Goal: Task Accomplishment & Management: Use online tool/utility

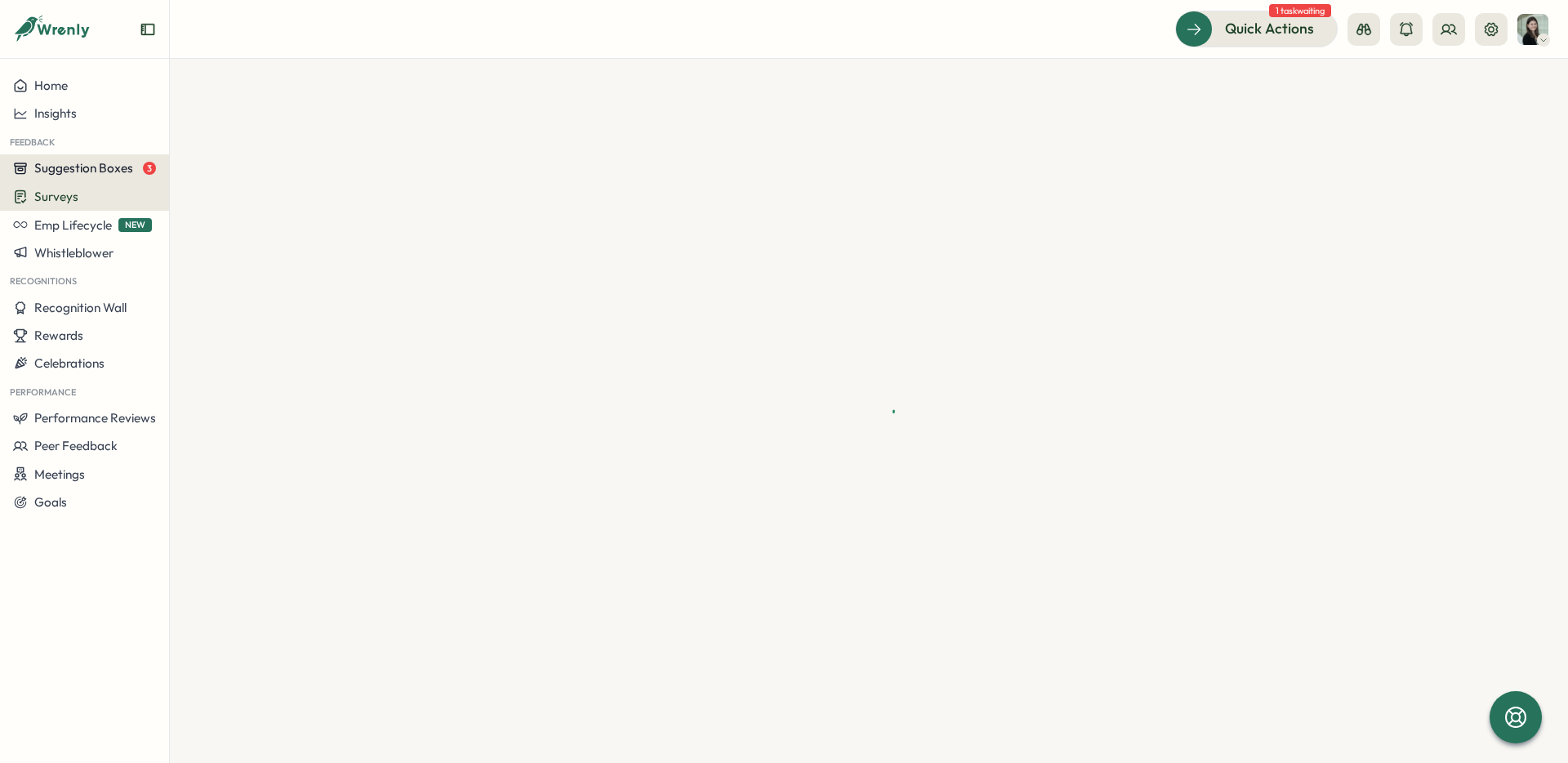
click at [61, 167] on span "Suggestion Boxes" at bounding box center [83, 167] width 99 height 15
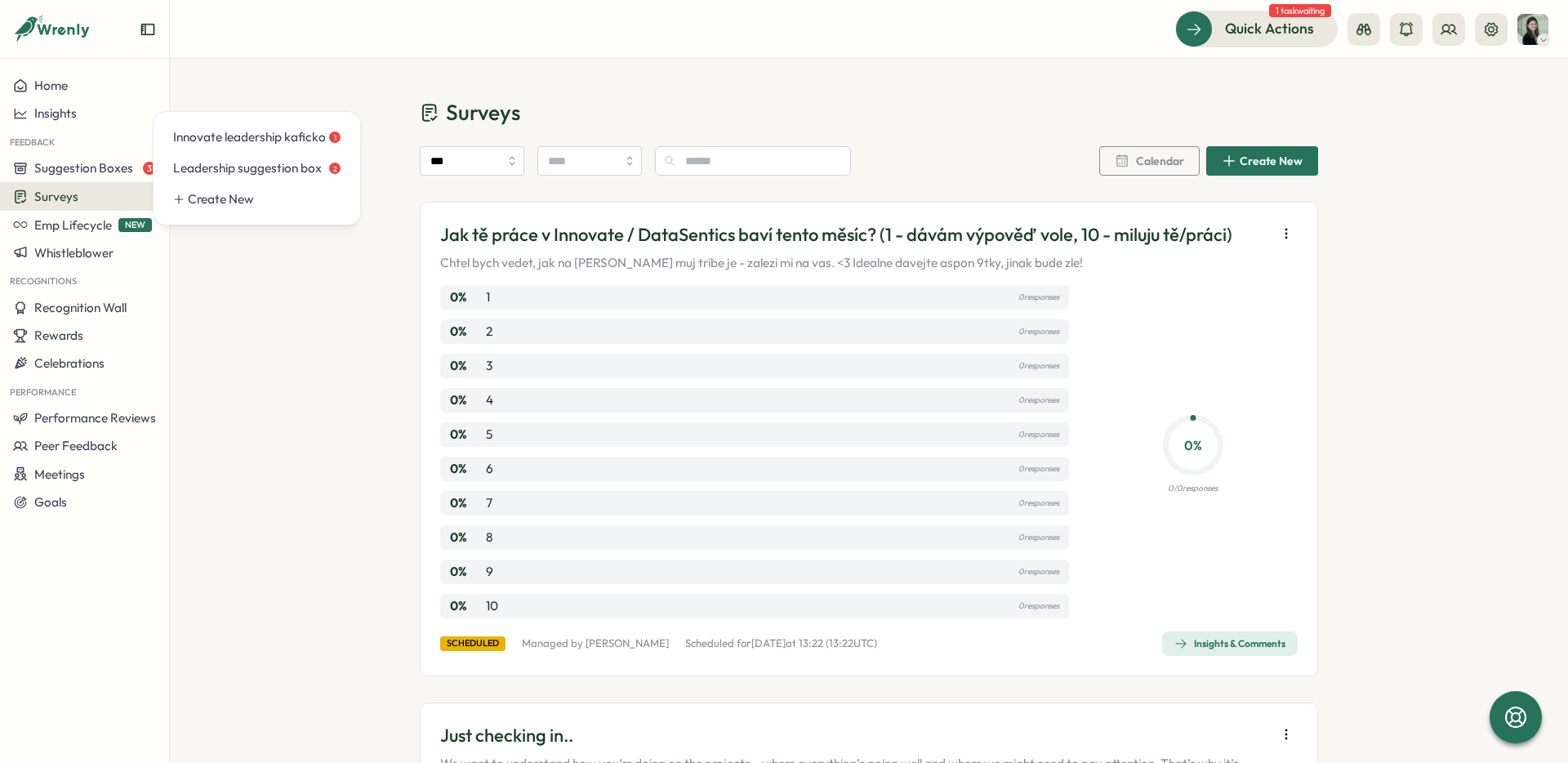
click at [65, 198] on span "Surveys" at bounding box center [55, 197] width 44 height 15
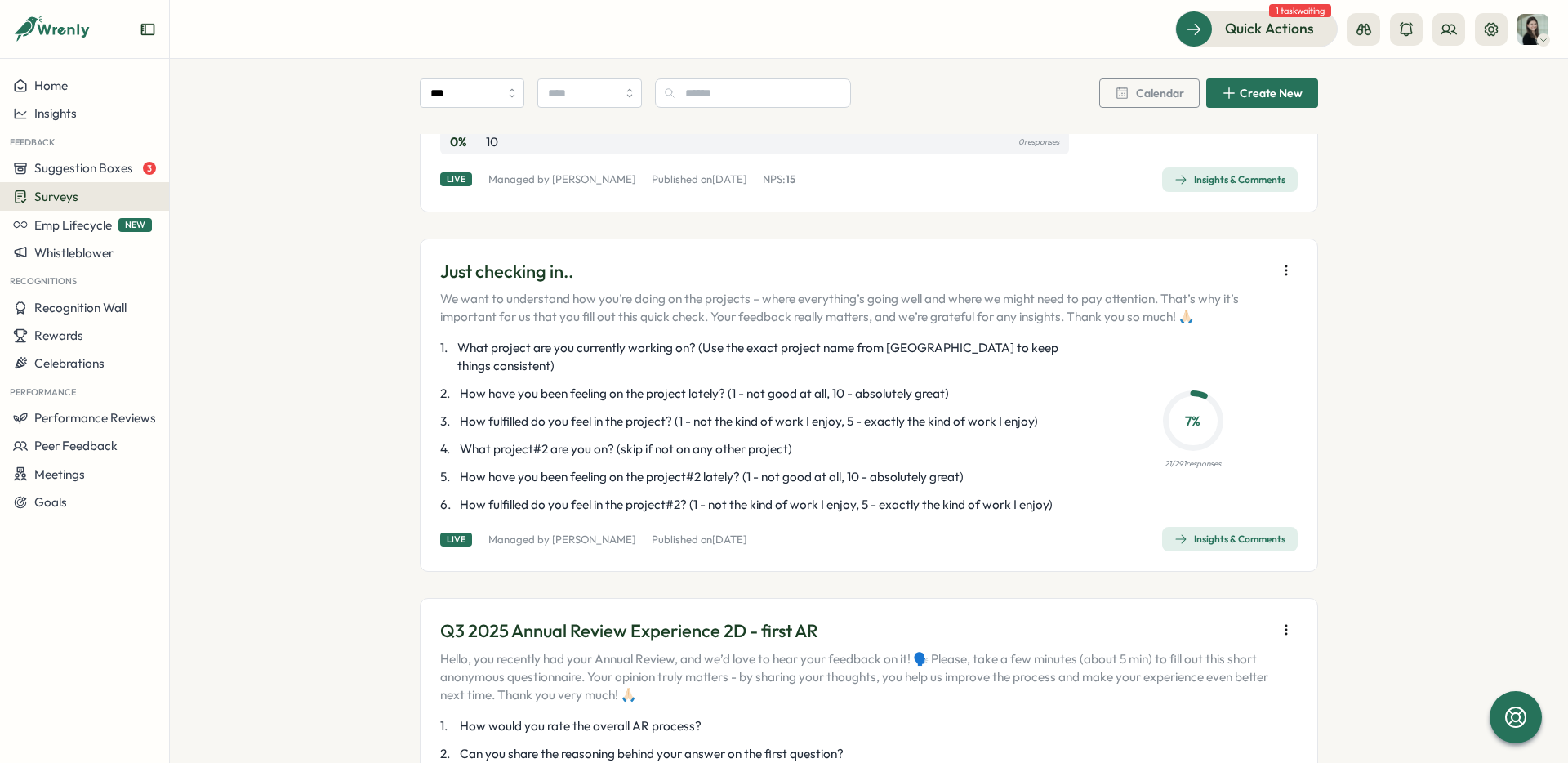
scroll to position [1325, 0]
click at [1278, 262] on icon "button" at bounding box center [1286, 270] width 16 height 16
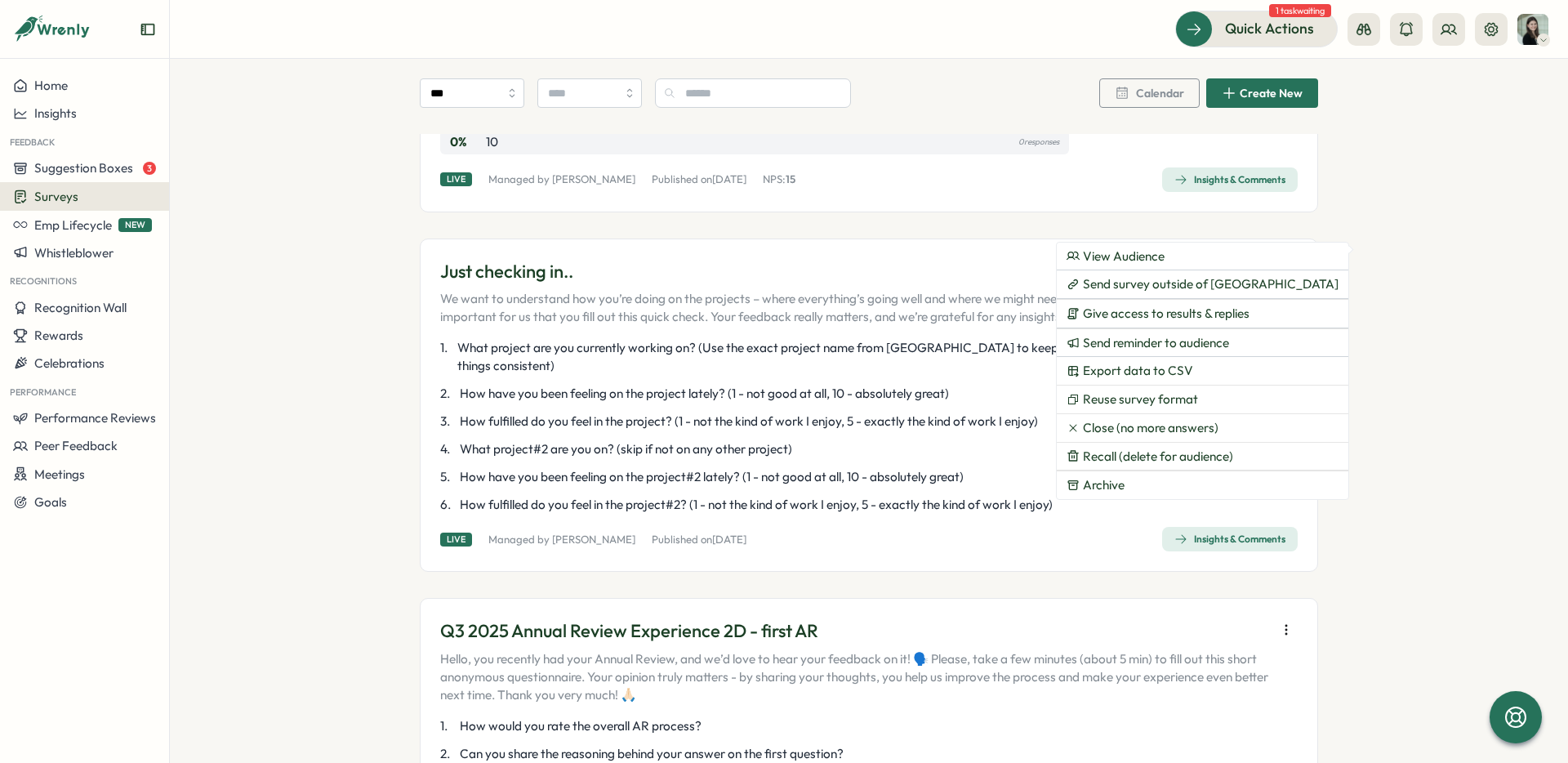
click at [1282, 262] on icon "button" at bounding box center [1286, 270] width 16 height 16
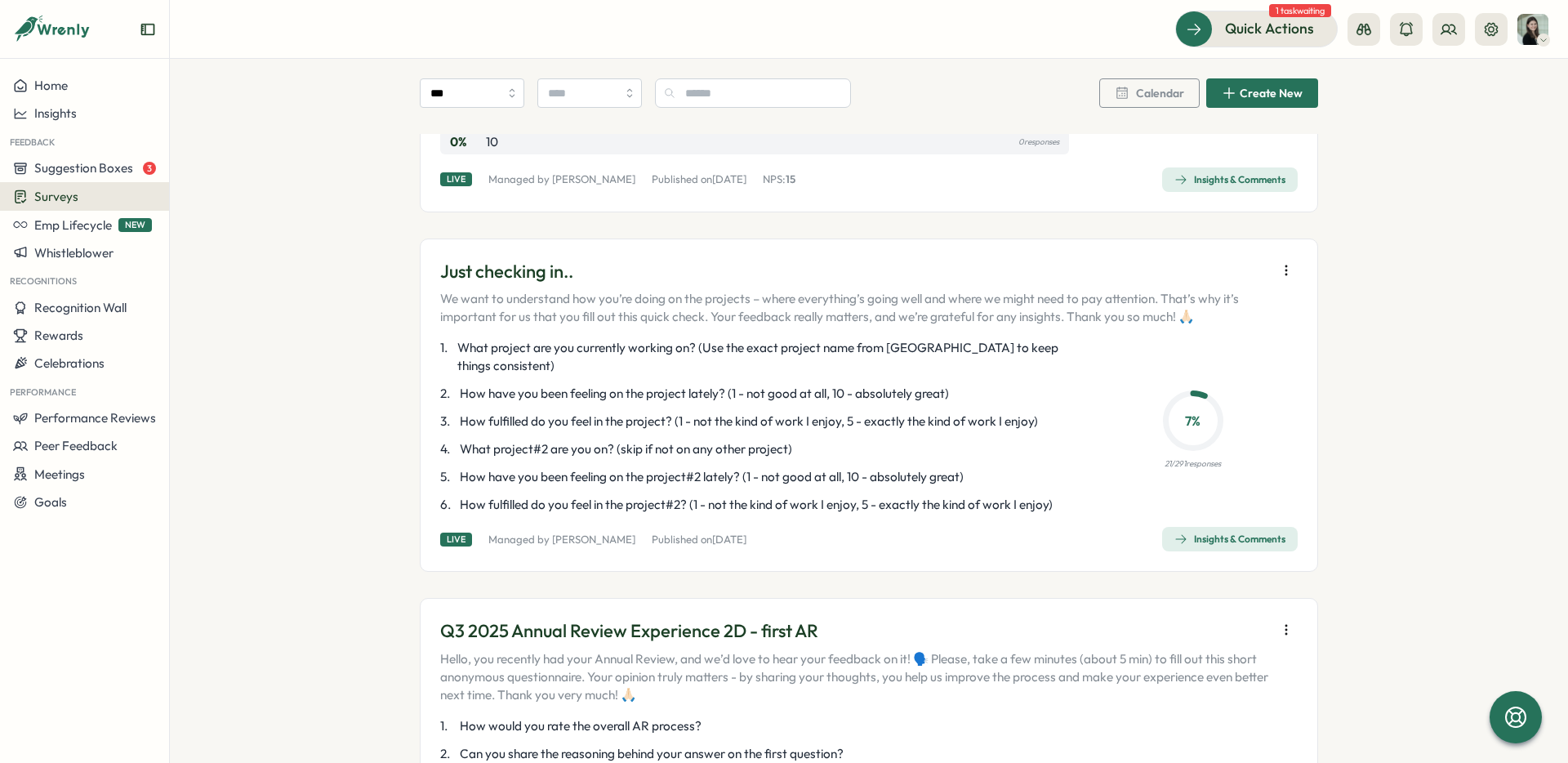
click at [1286, 265] on icon "button" at bounding box center [1286, 270] width 1 height 9
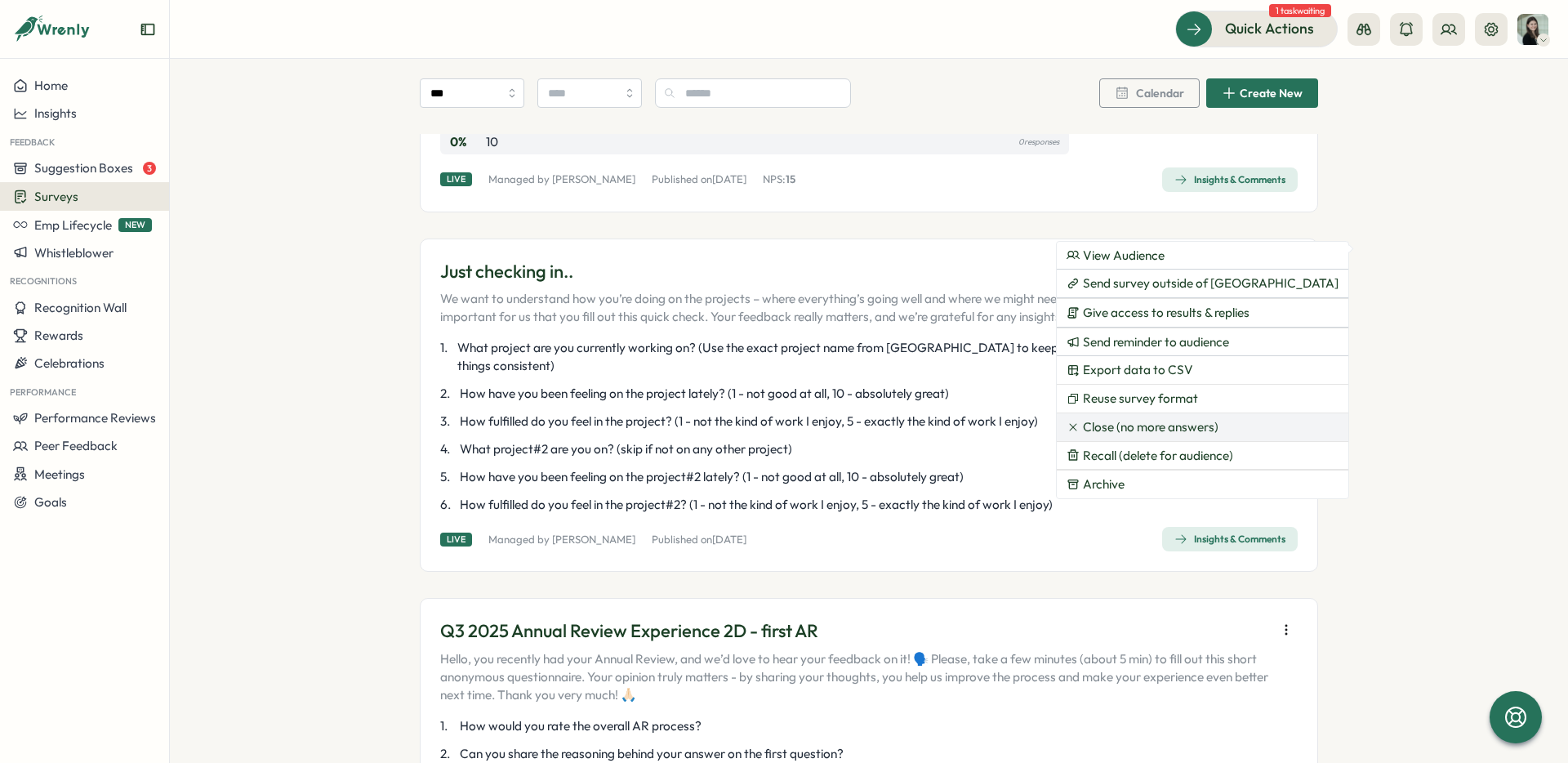
click at [1128, 428] on span "Close (no more answers)" at bounding box center [1150, 427] width 135 height 15
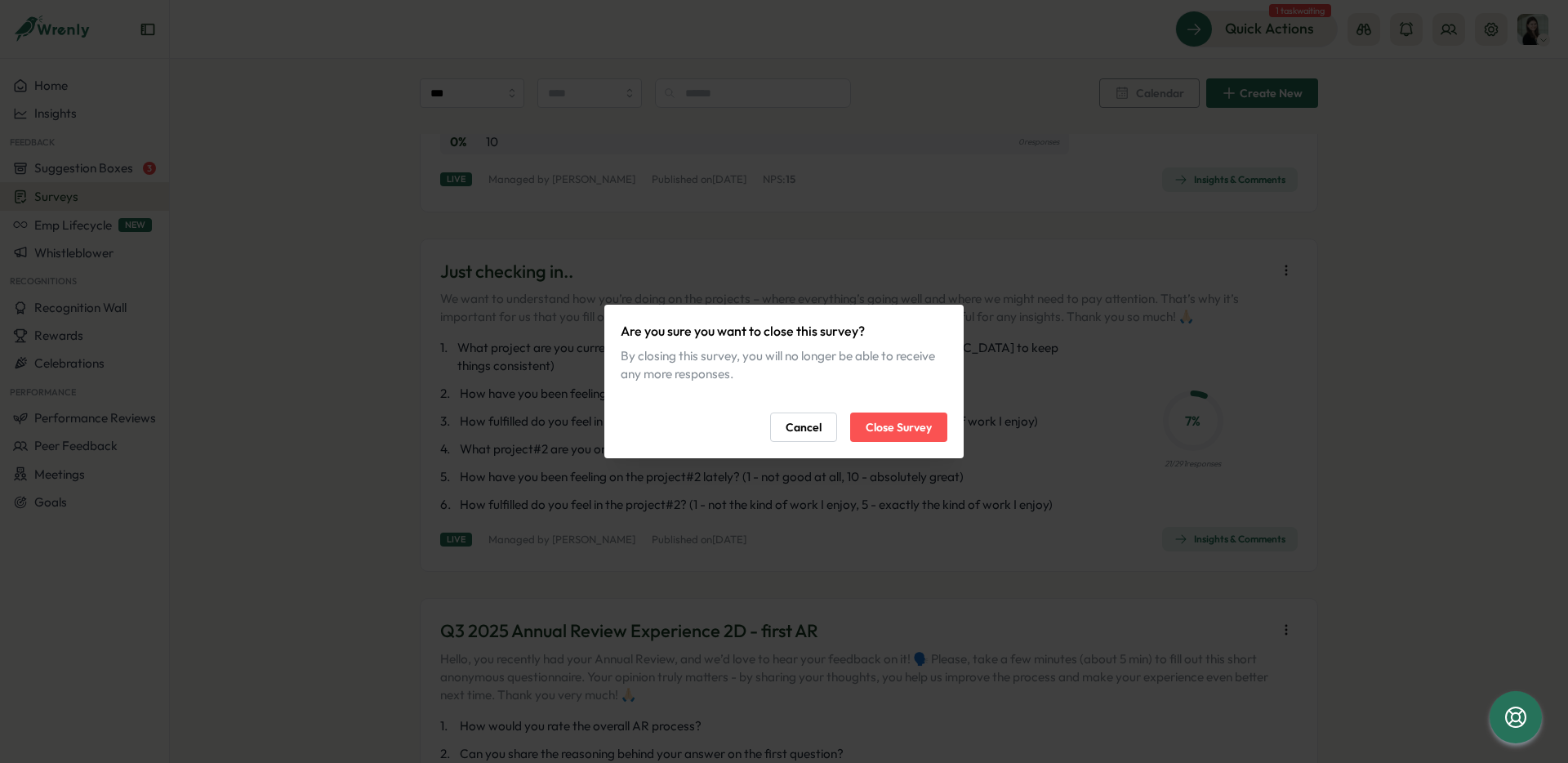
click at [907, 428] on span "Close Survey" at bounding box center [898, 427] width 66 height 28
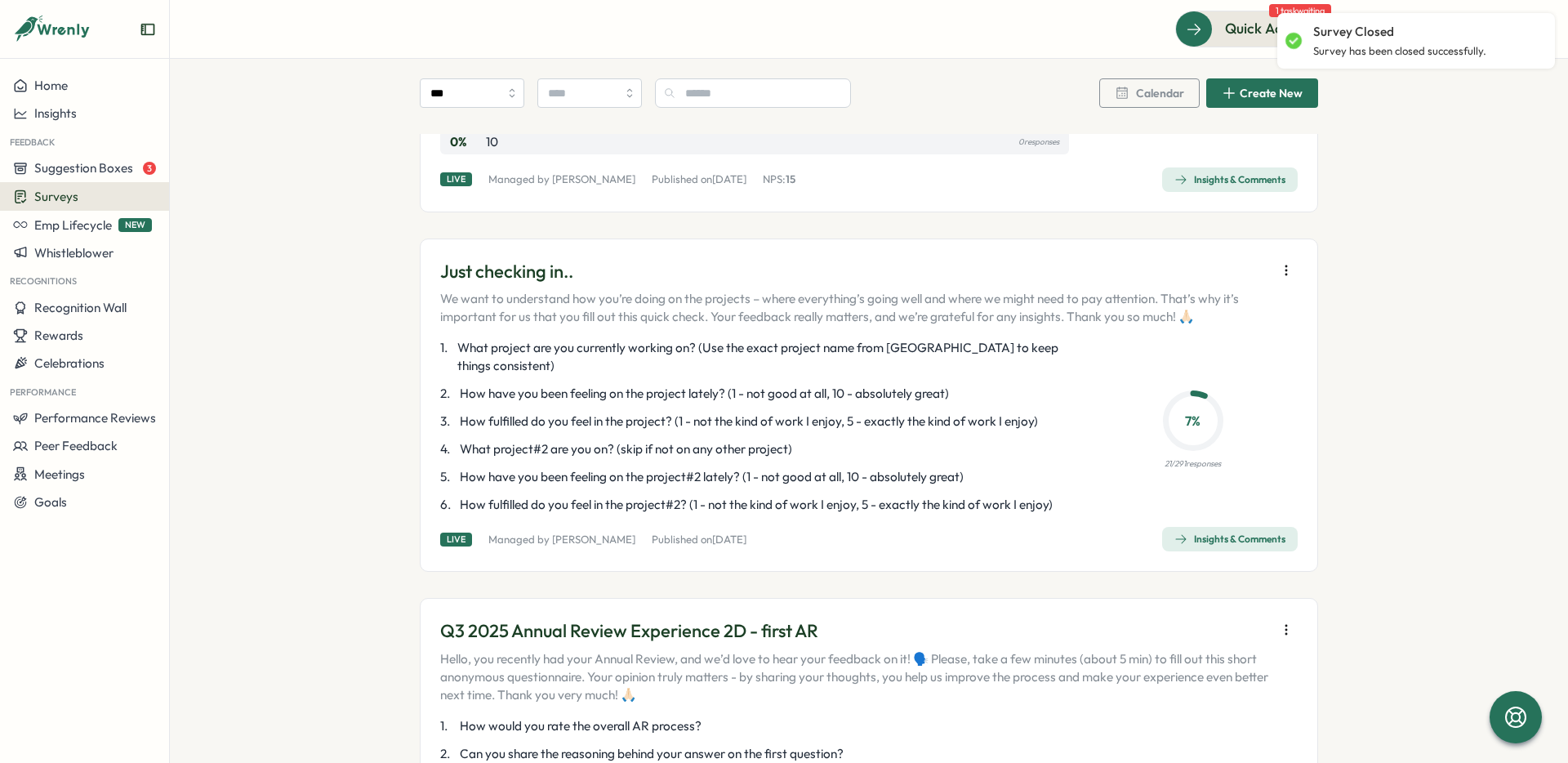
click at [1279, 262] on icon "button" at bounding box center [1286, 270] width 16 height 16
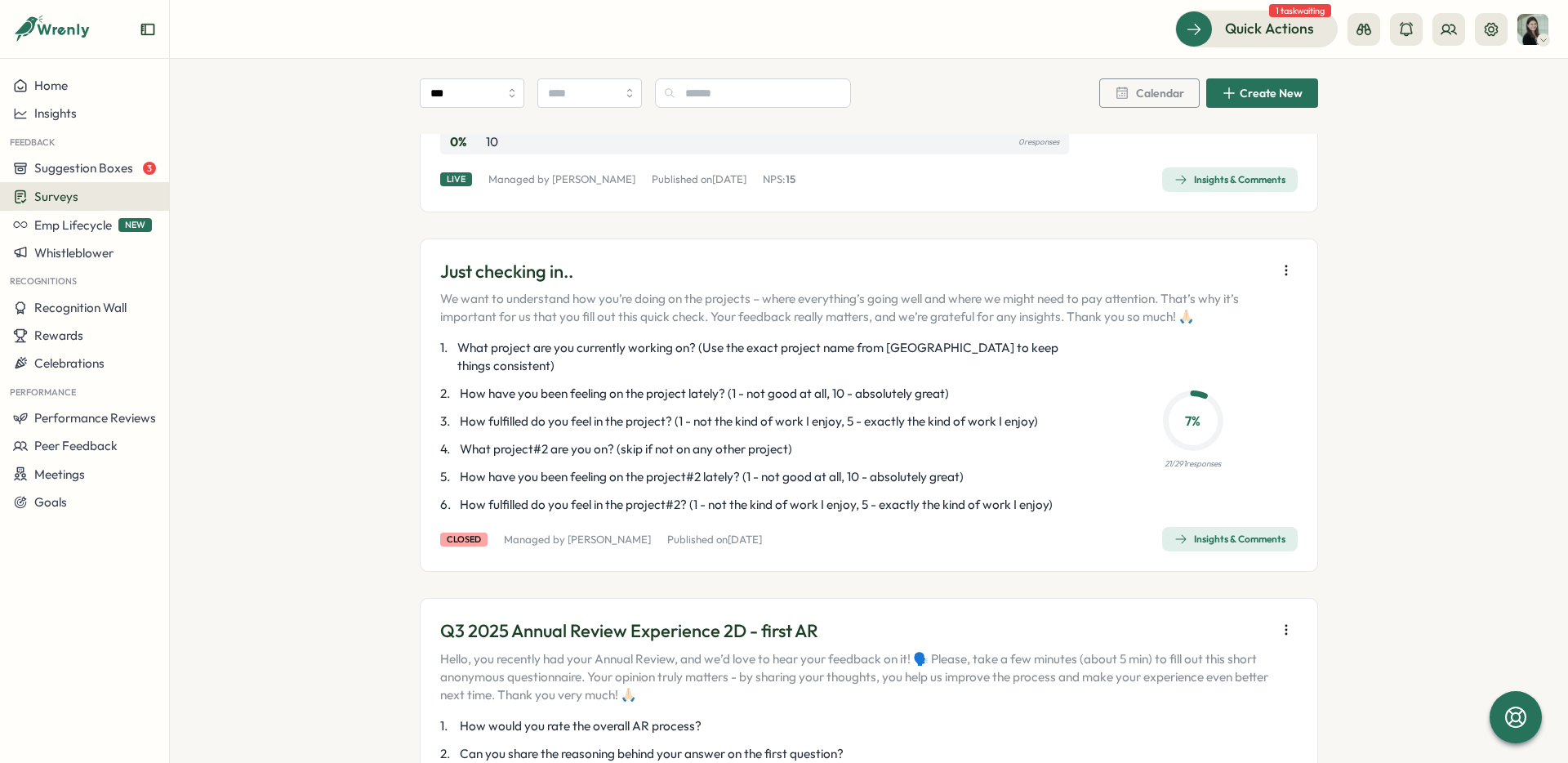
click at [1279, 262] on icon "button" at bounding box center [1286, 270] width 16 height 16
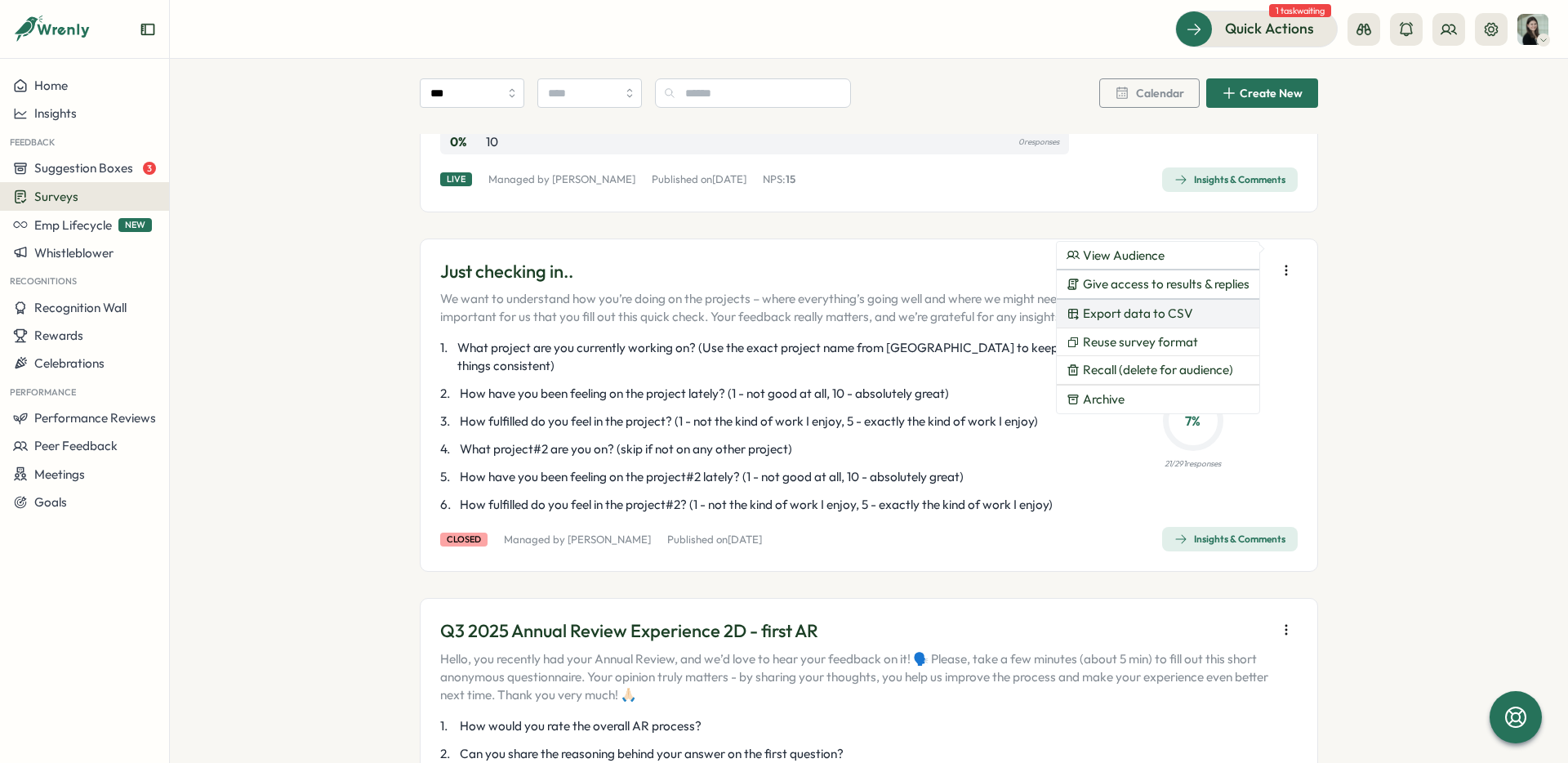
click at [1127, 307] on span "Export data to CSV" at bounding box center [1137, 314] width 110 height 15
